Goal: Find specific page/section: Find specific page/section

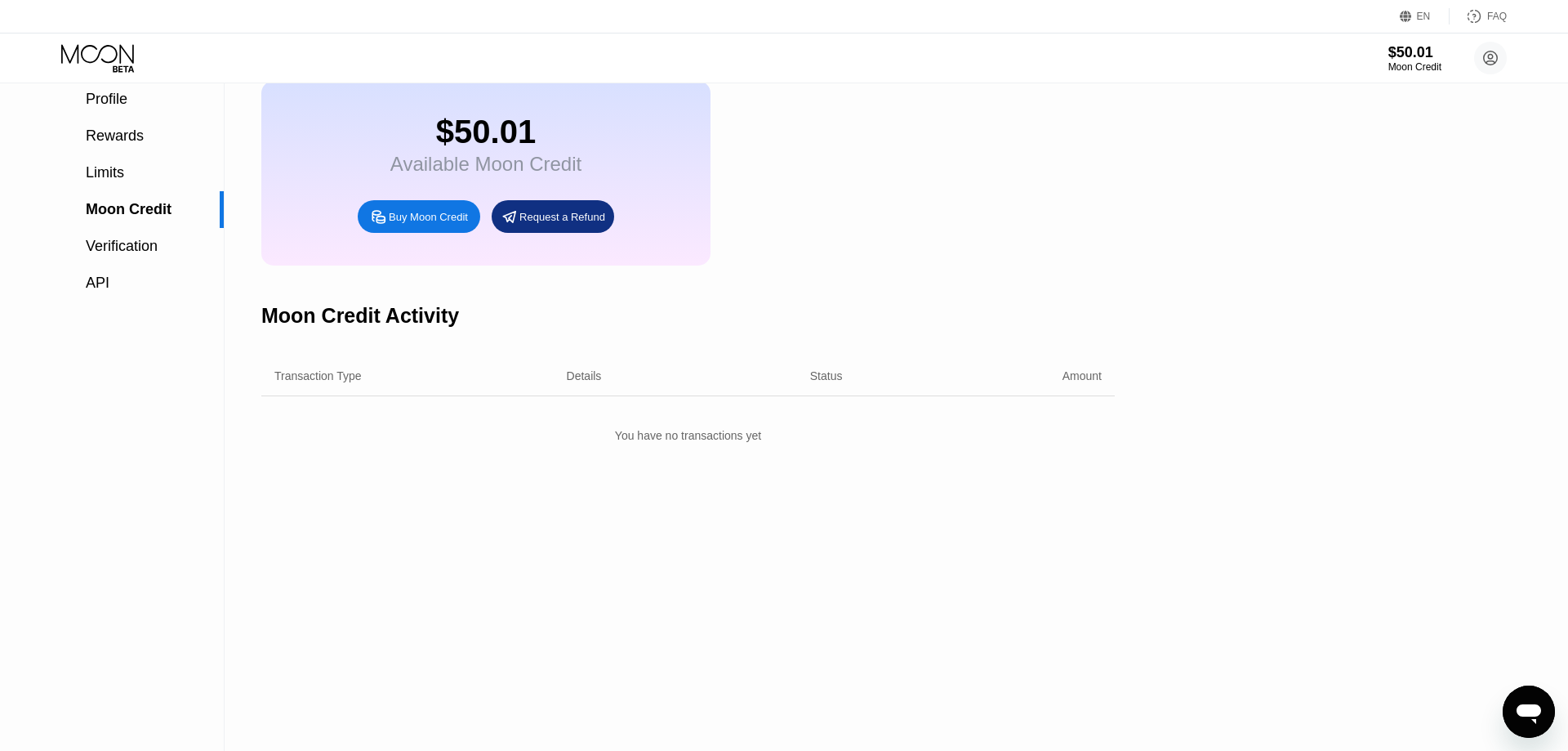
click at [868, 450] on div "Transaction Type Details Status Amount You have no transactions yet" at bounding box center [689, 403] width 854 height 94
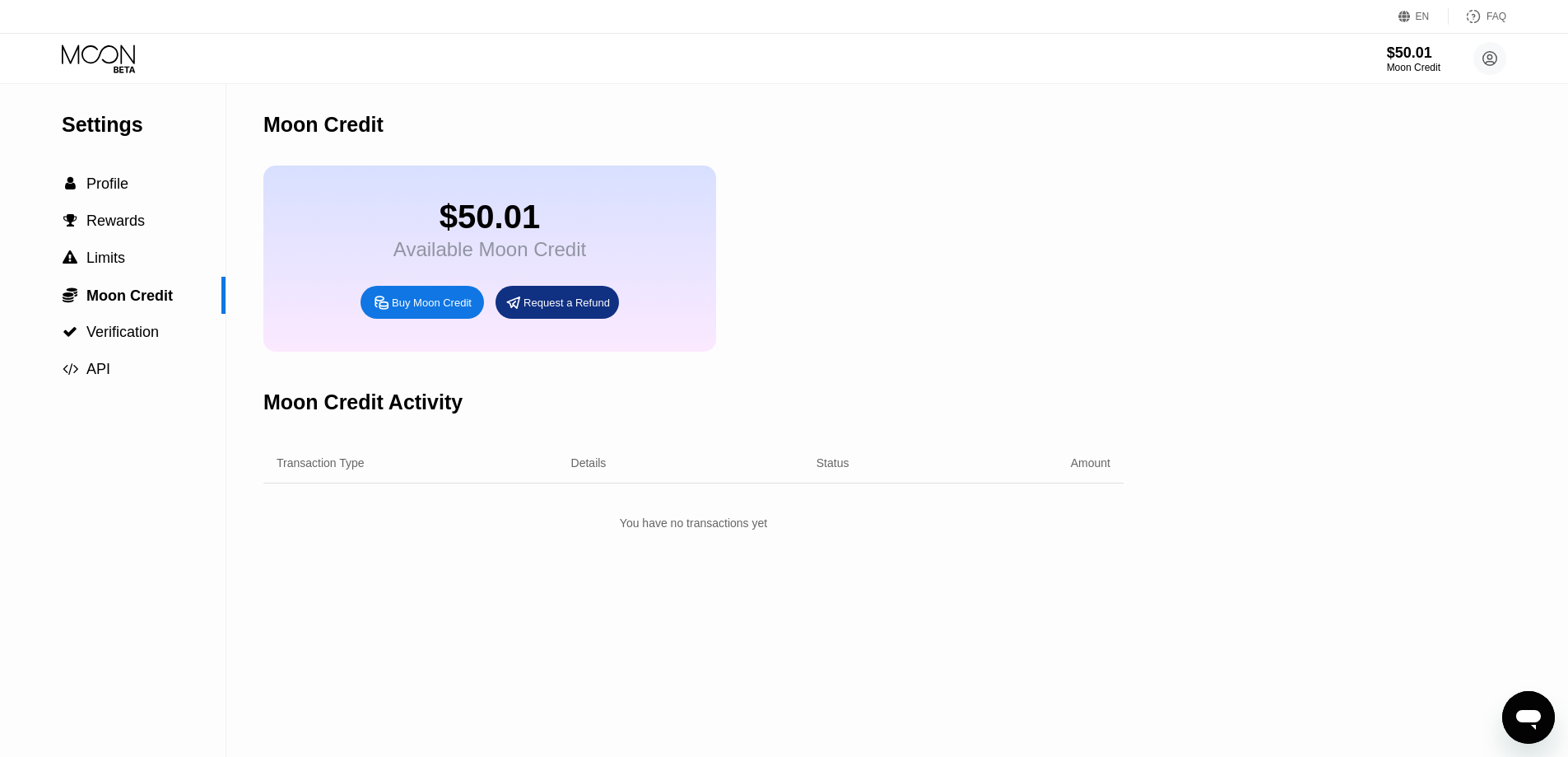
drag, startPoint x: 873, startPoint y: 215, endPoint x: 685, endPoint y: 235, distance: 189.1
click at [874, 215] on div "$50.01 Available Moon Credit Buy Moon Credit Request a Refund" at bounding box center [694, 258] width 860 height 186
click at [578, 235] on div "$50.01" at bounding box center [489, 217] width 192 height 37
click at [146, 184] on div " Profile" at bounding box center [113, 183] width 226 height 18
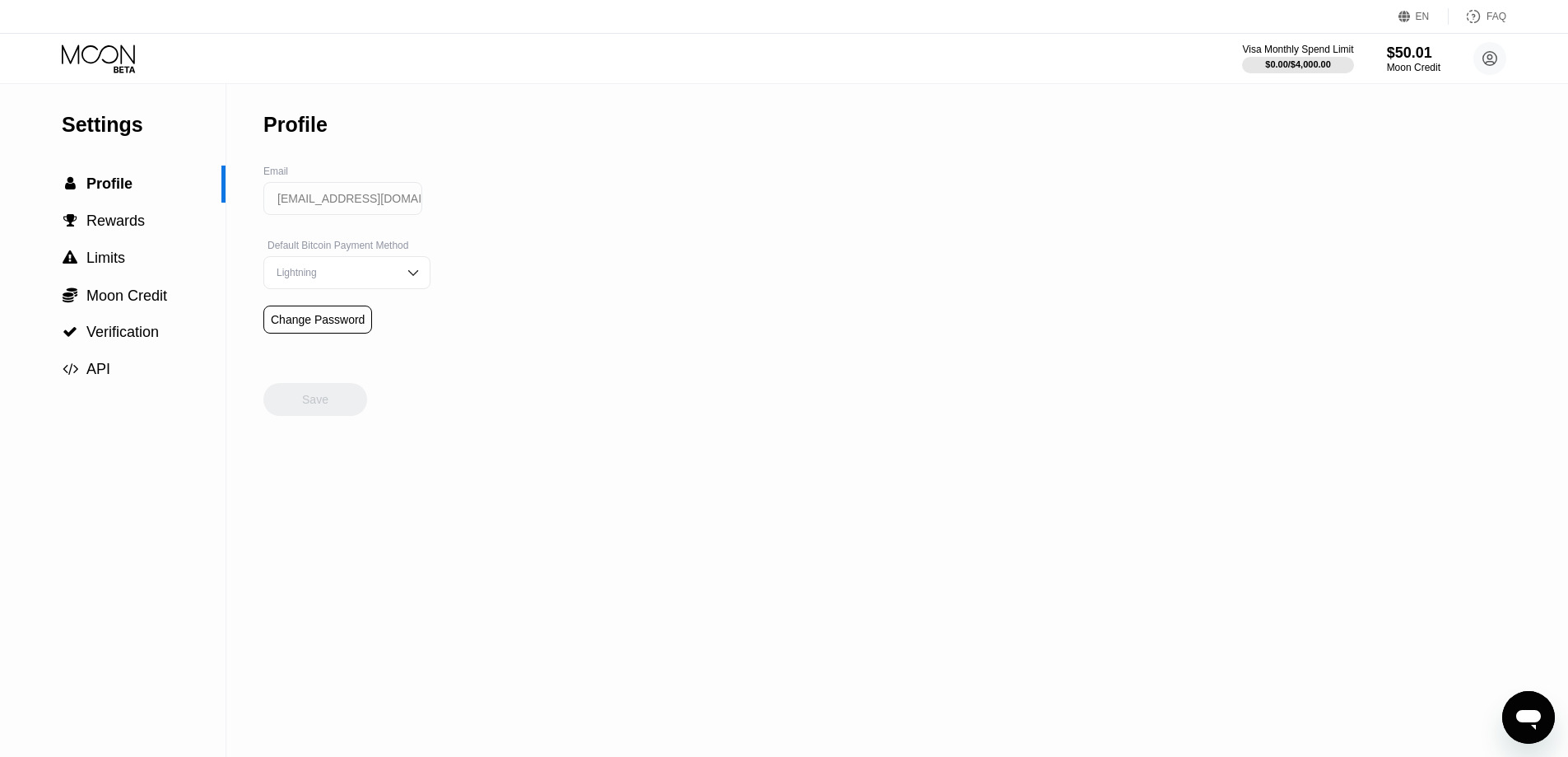
click at [104, 48] on icon at bounding box center [98, 54] width 73 height 19
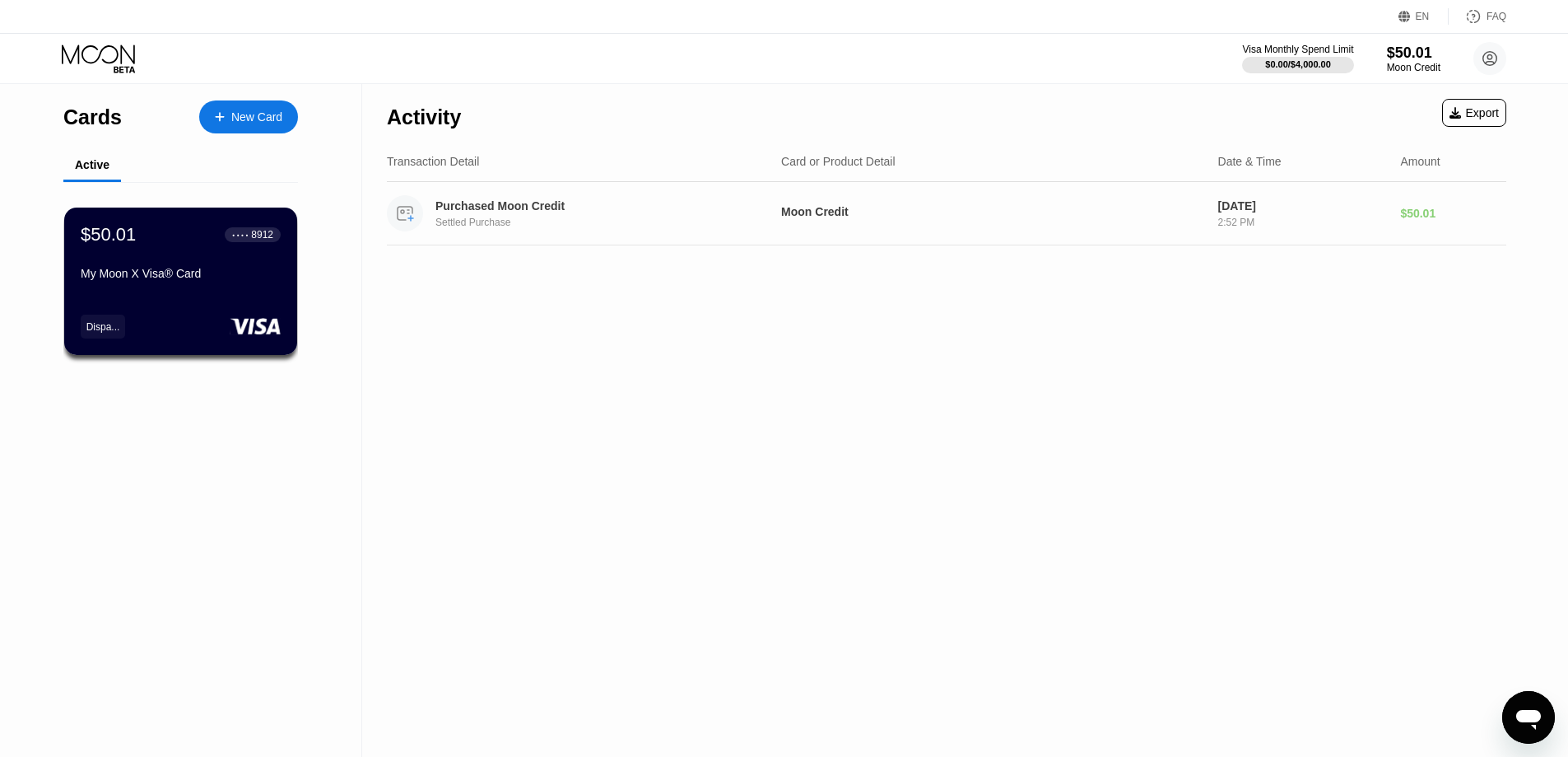
click at [503, 228] on div "Settled Purchase" at bounding box center [607, 222] width 343 height 11
click at [492, 201] on div "Purchased Moon Credit" at bounding box center [595, 205] width 319 height 13
click at [176, 276] on div "My Moon X Visa® Card" at bounding box center [180, 273] width 202 height 13
